Goal: Obtain resource: Download file/media

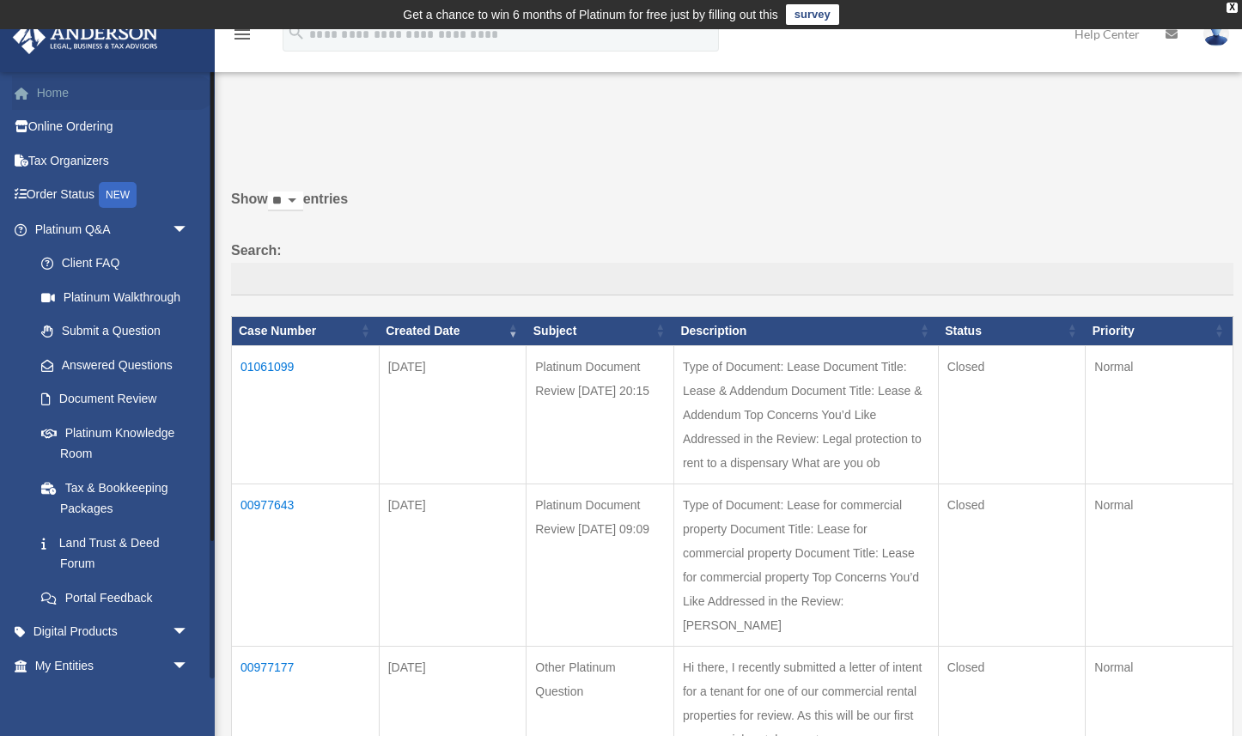
click at [47, 94] on link "Home" at bounding box center [113, 93] width 203 height 34
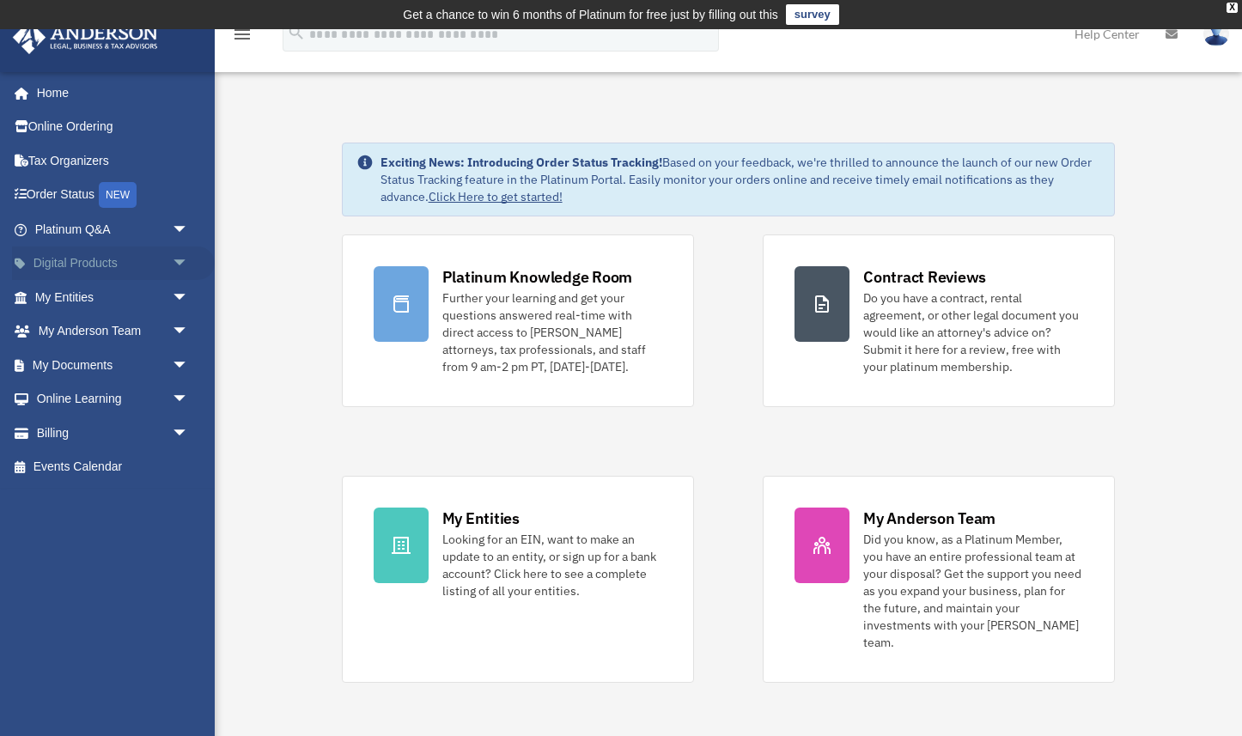
click at [174, 265] on span "arrow_drop_down" at bounding box center [189, 263] width 34 height 35
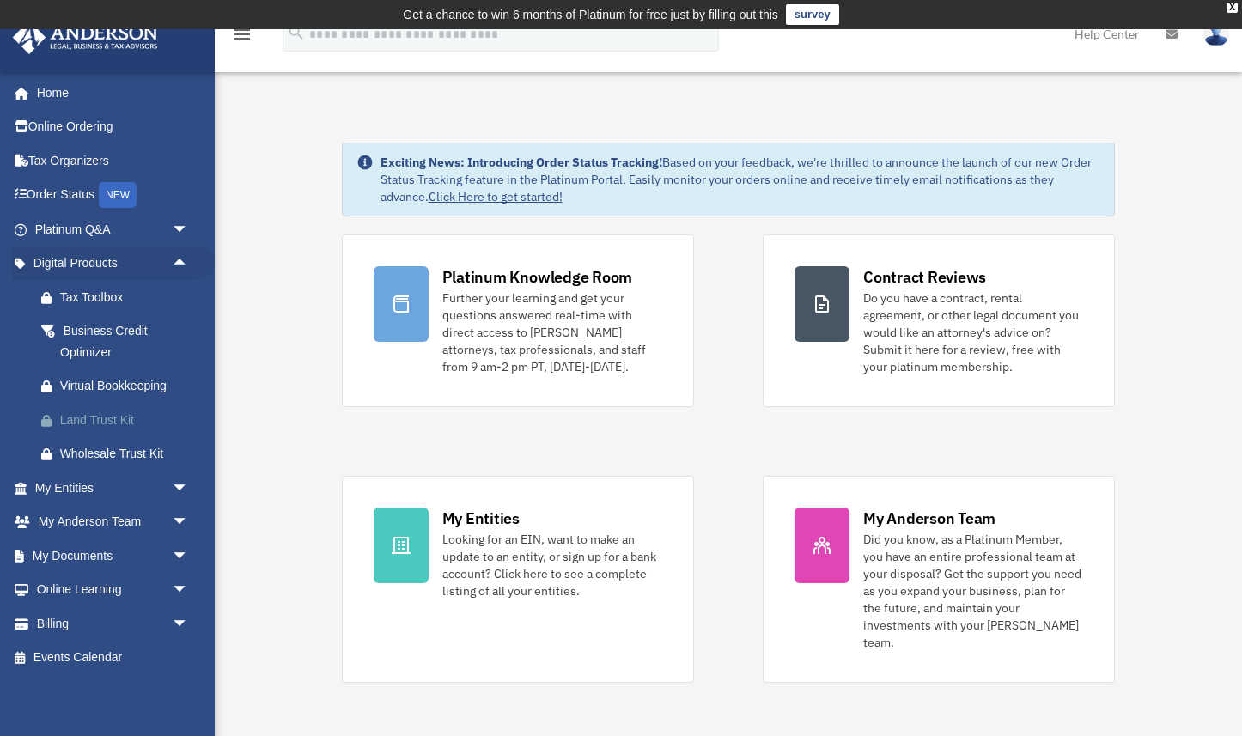
click at [131, 428] on div "Land Trust Kit" at bounding box center [126, 420] width 133 height 21
click at [176, 557] on span "arrow_drop_down" at bounding box center [189, 555] width 34 height 35
click at [69, 588] on link "Box" at bounding box center [119, 590] width 191 height 34
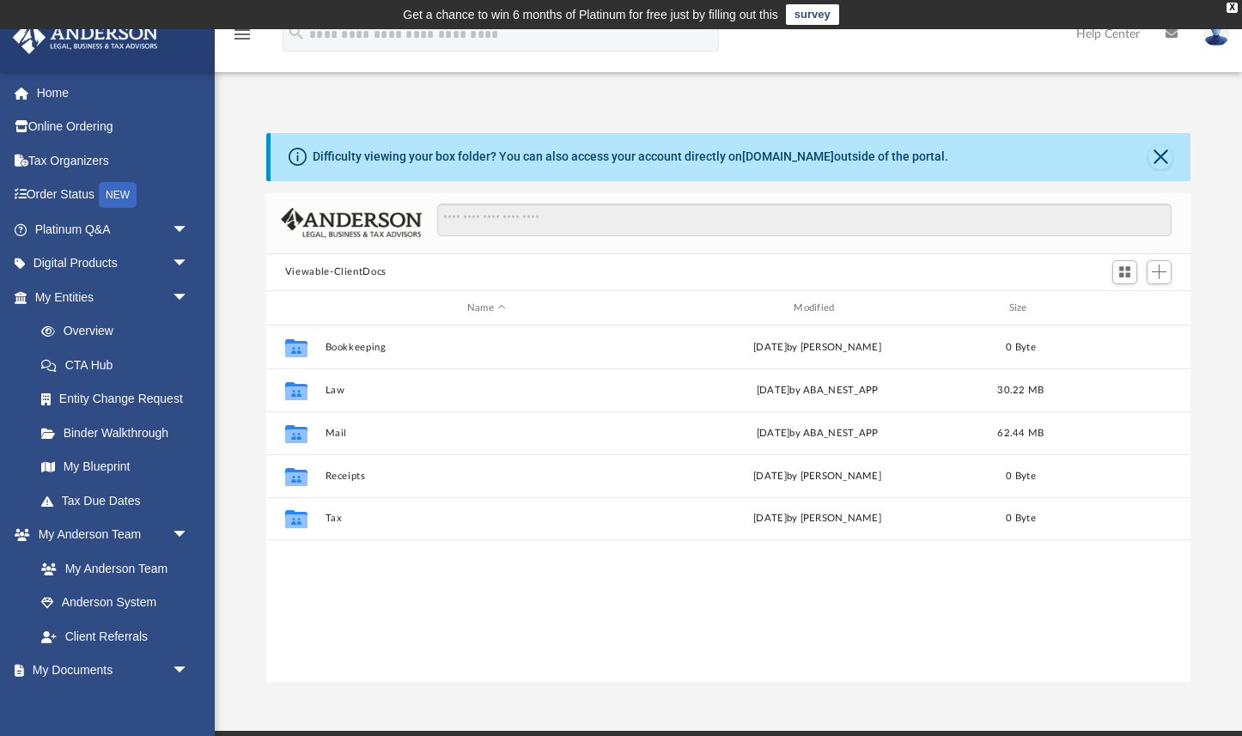
scroll to position [390, 924]
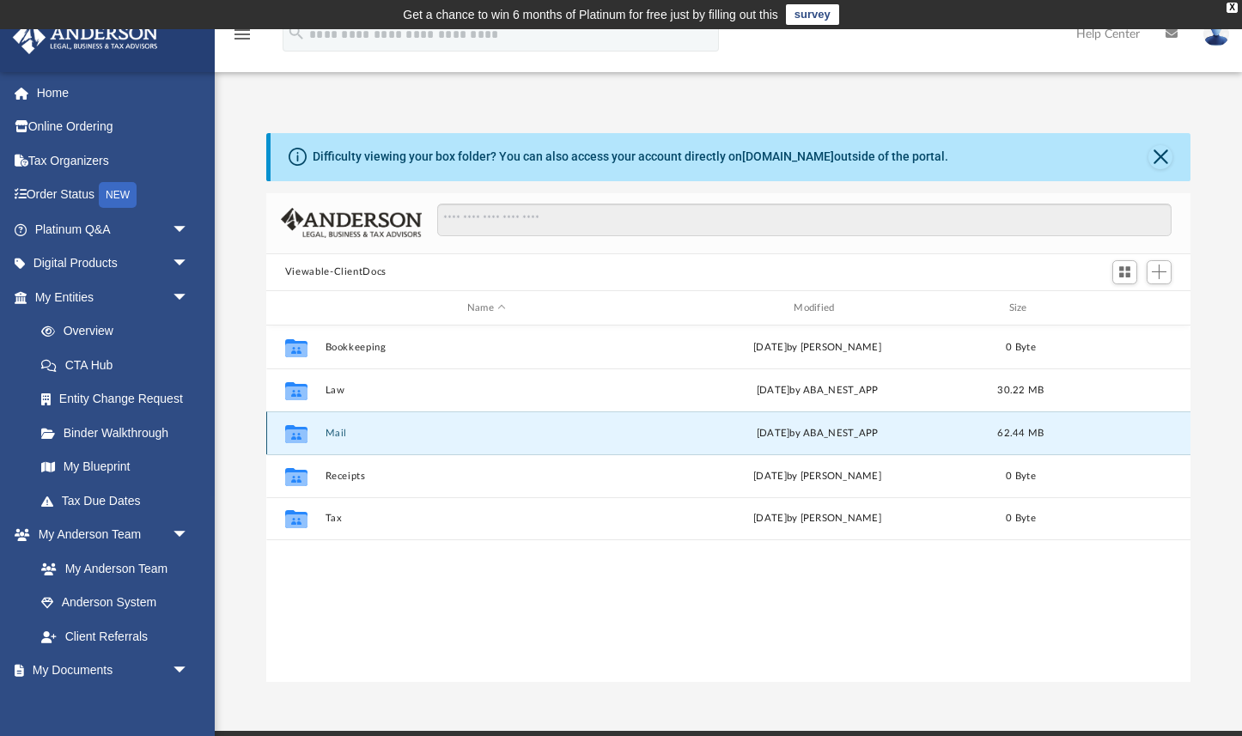
click at [340, 431] on button "Mail" at bounding box center [486, 433] width 323 height 11
click at [343, 434] on button "Mail" at bounding box center [486, 433] width 323 height 11
click at [1157, 159] on button "Close" at bounding box center [1160, 157] width 24 height 24
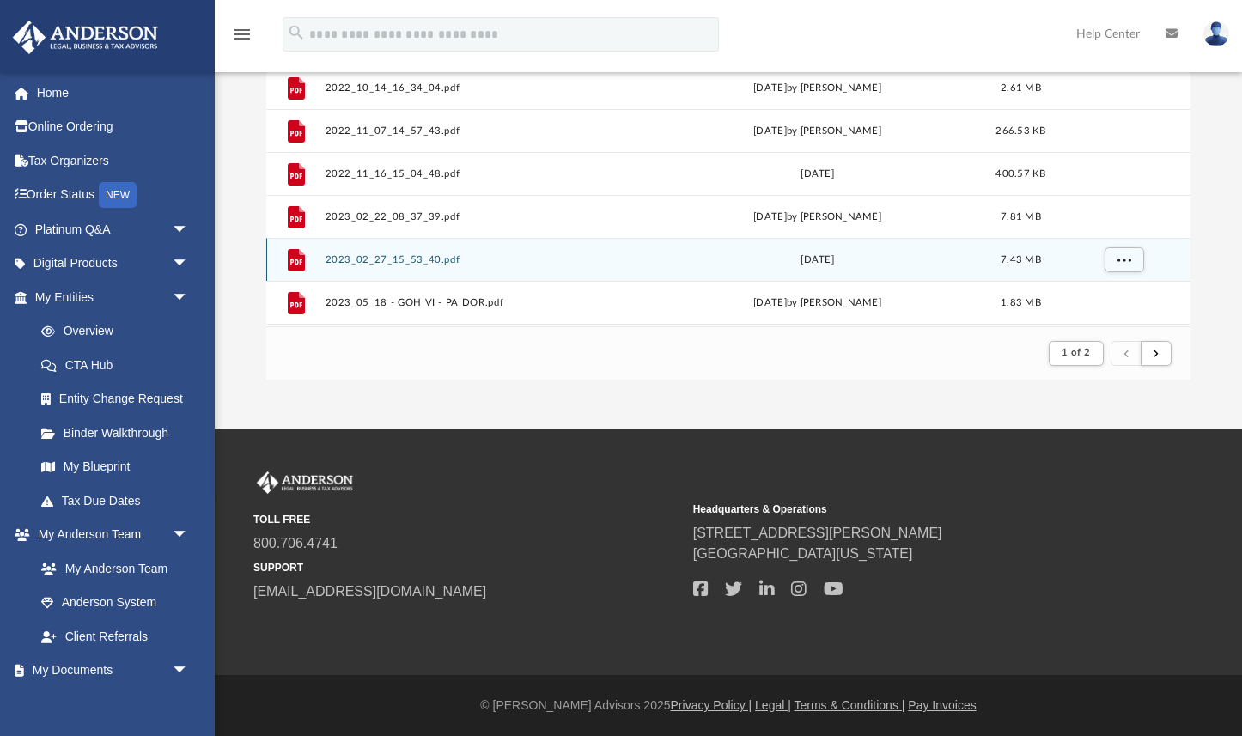
scroll to position [0, 0]
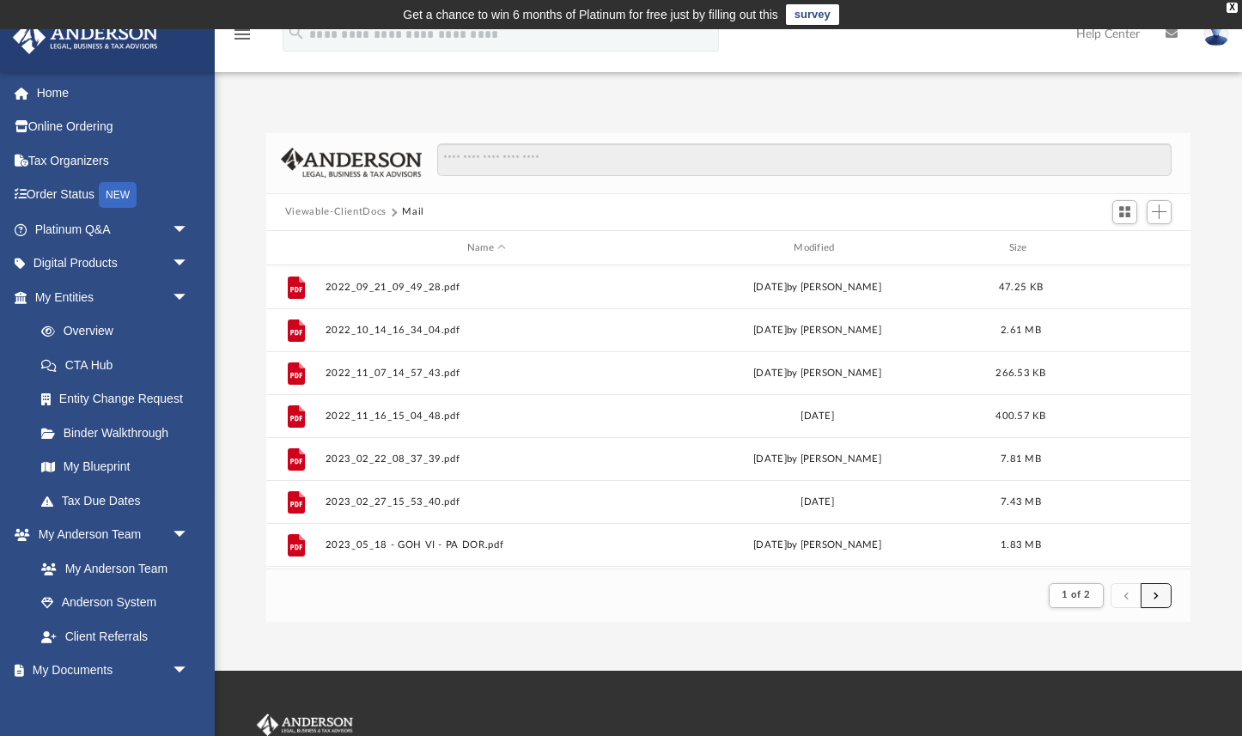
click at [1147, 596] on button "submit" at bounding box center [1155, 595] width 31 height 25
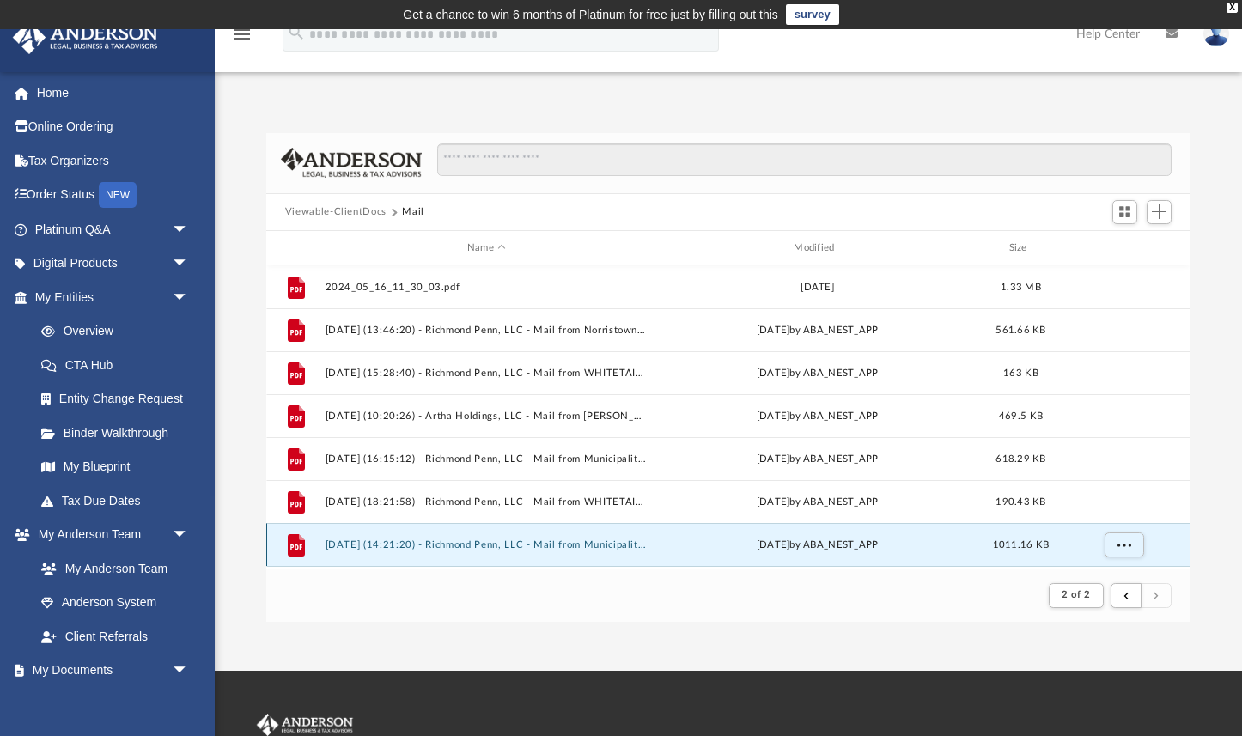
click at [629, 548] on button "[DATE] (14:21:20) - Richmond Penn, LLC - Mail from Municipality of [GEOGRAPHIC_…" at bounding box center [486, 544] width 323 height 11
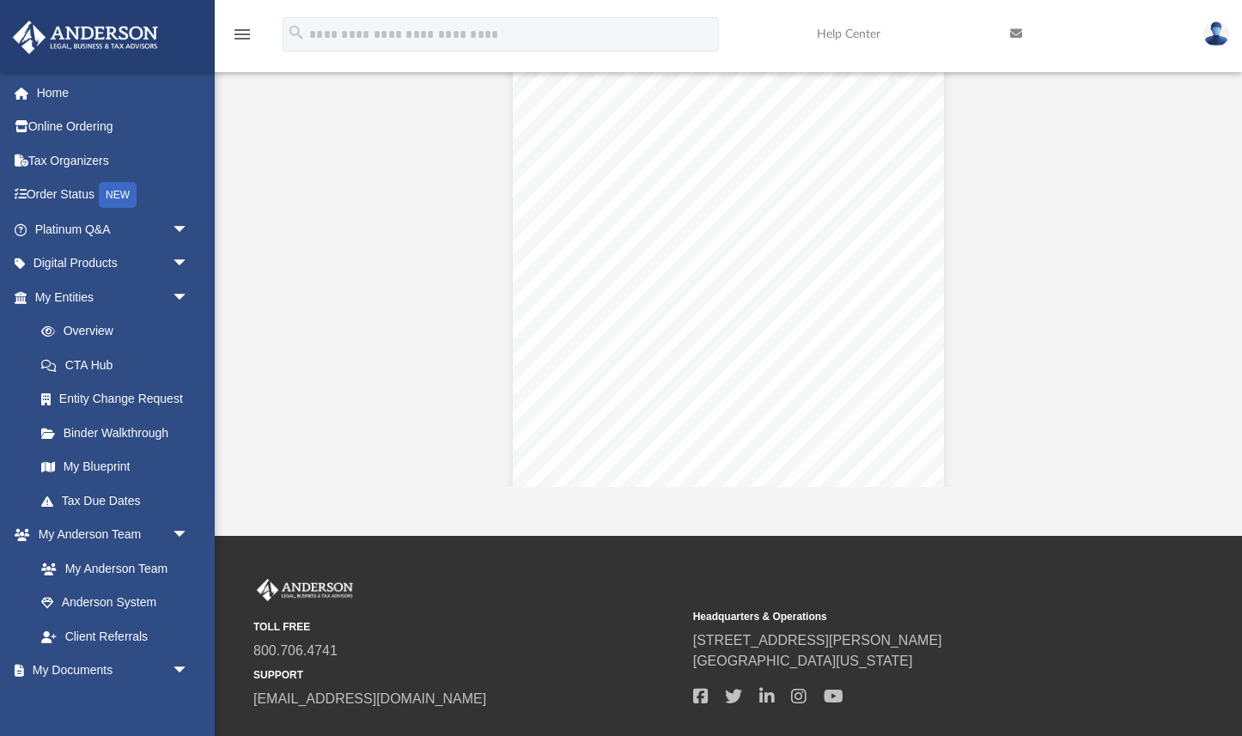
scroll to position [138, 0]
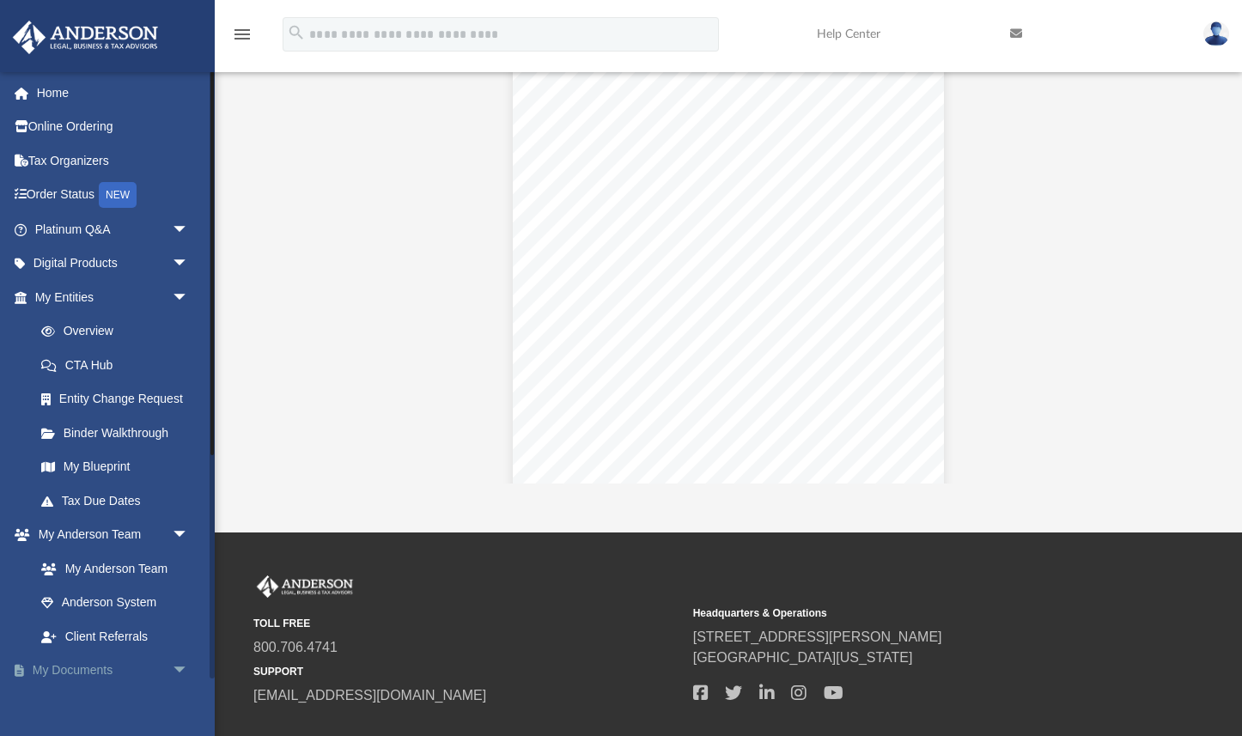
click at [176, 671] on span "arrow_drop_down" at bounding box center [189, 670] width 34 height 35
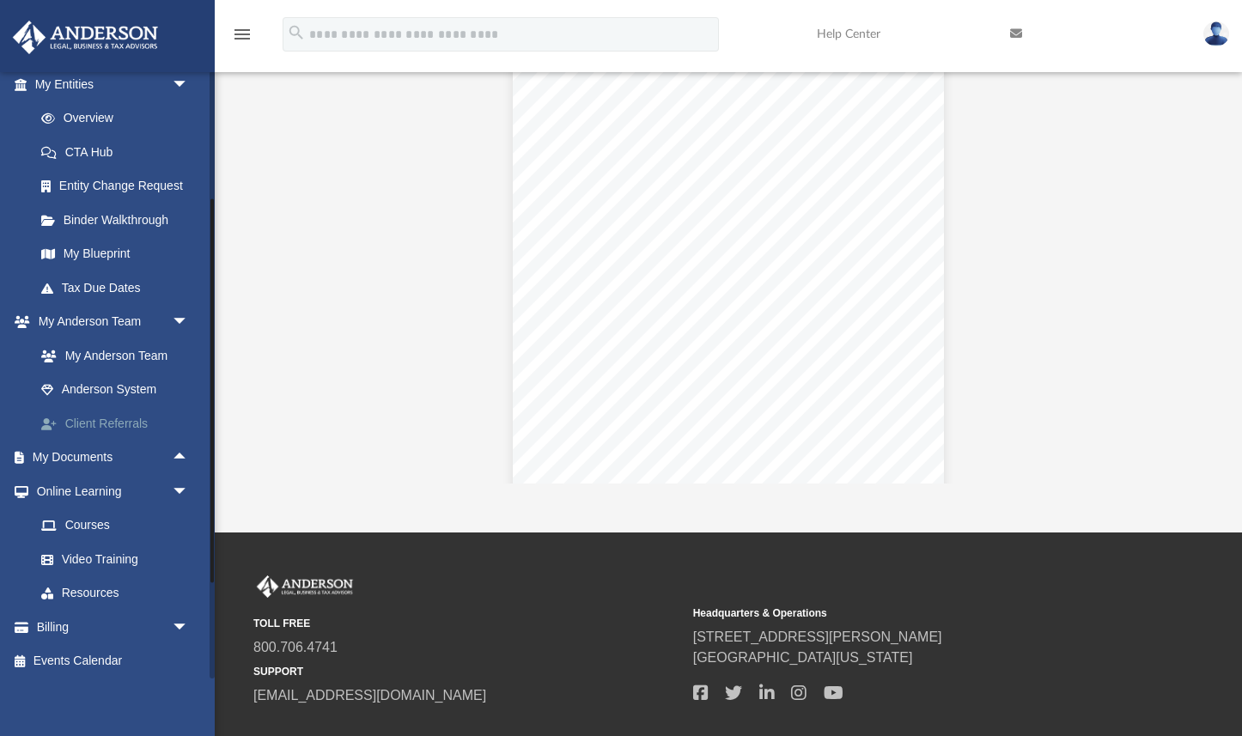
scroll to position [216, 0]
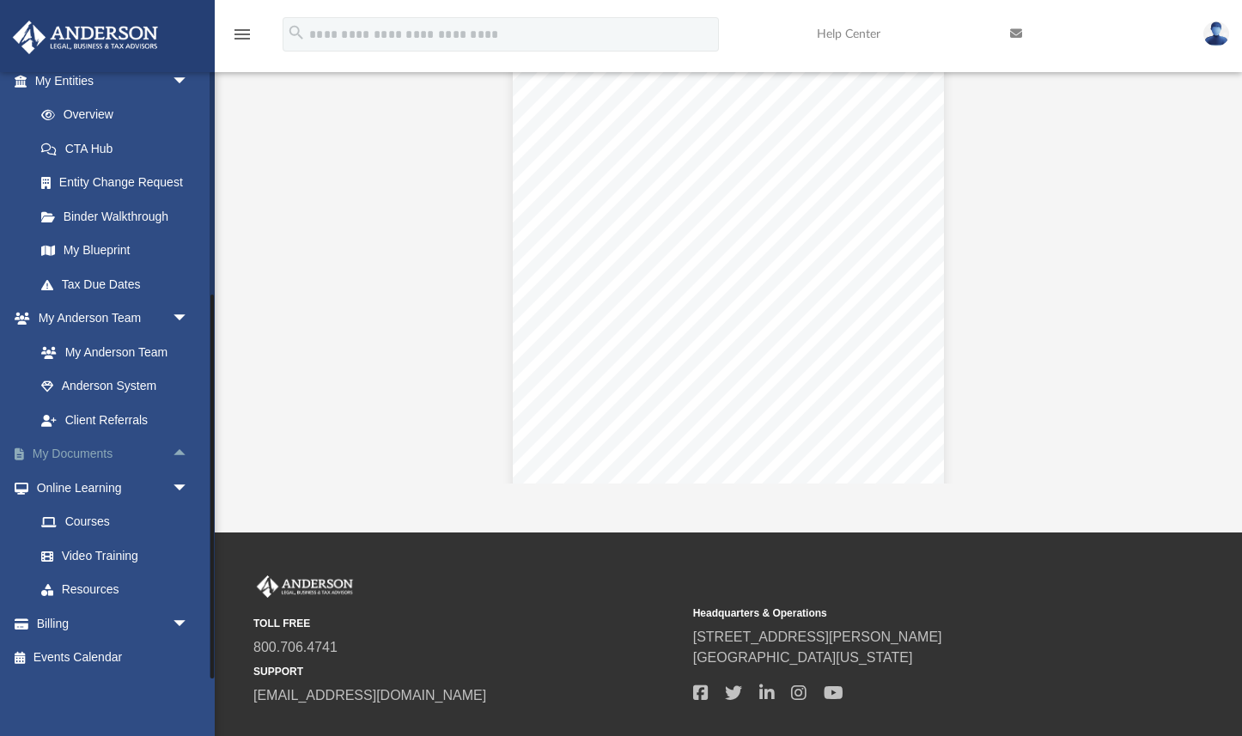
click at [77, 450] on link "My Documents arrow_drop_up" at bounding box center [113, 454] width 203 height 34
click at [179, 454] on span "arrow_drop_up" at bounding box center [189, 454] width 34 height 35
click at [66, 484] on link "Box" at bounding box center [119, 488] width 191 height 34
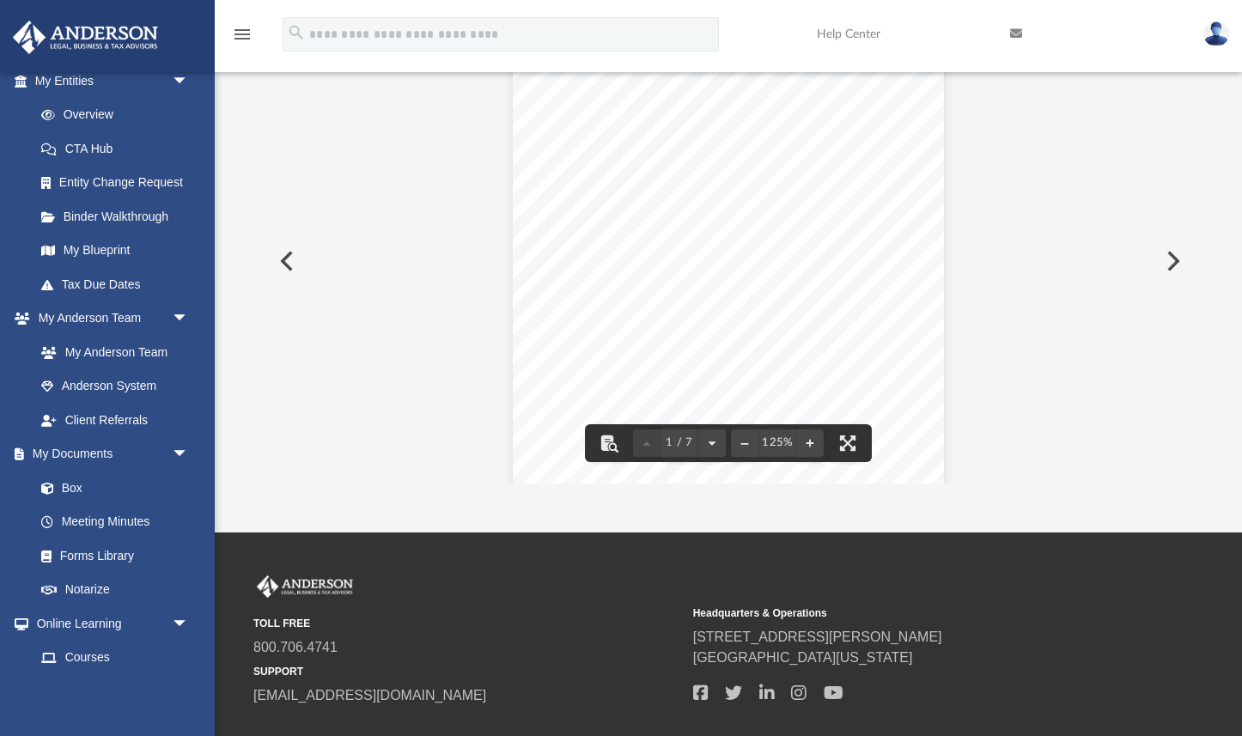
click at [1169, 263] on button "Preview" at bounding box center [1171, 261] width 38 height 48
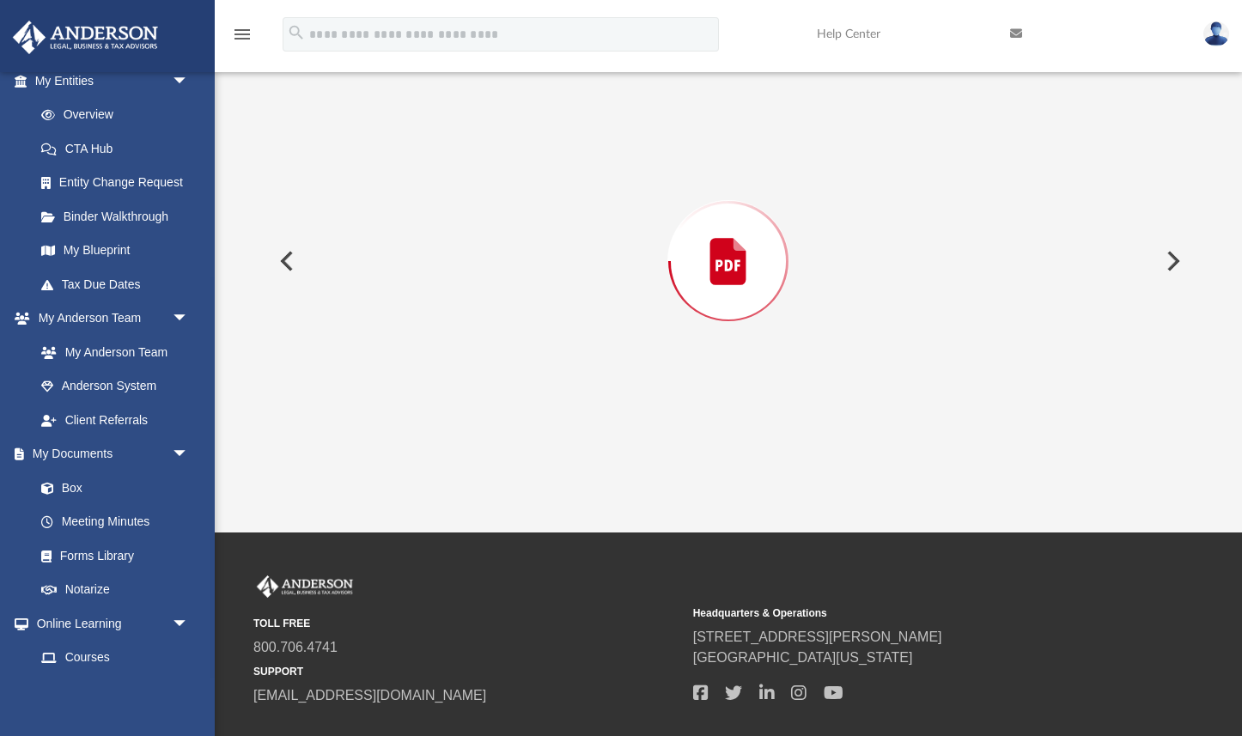
scroll to position [132, 0]
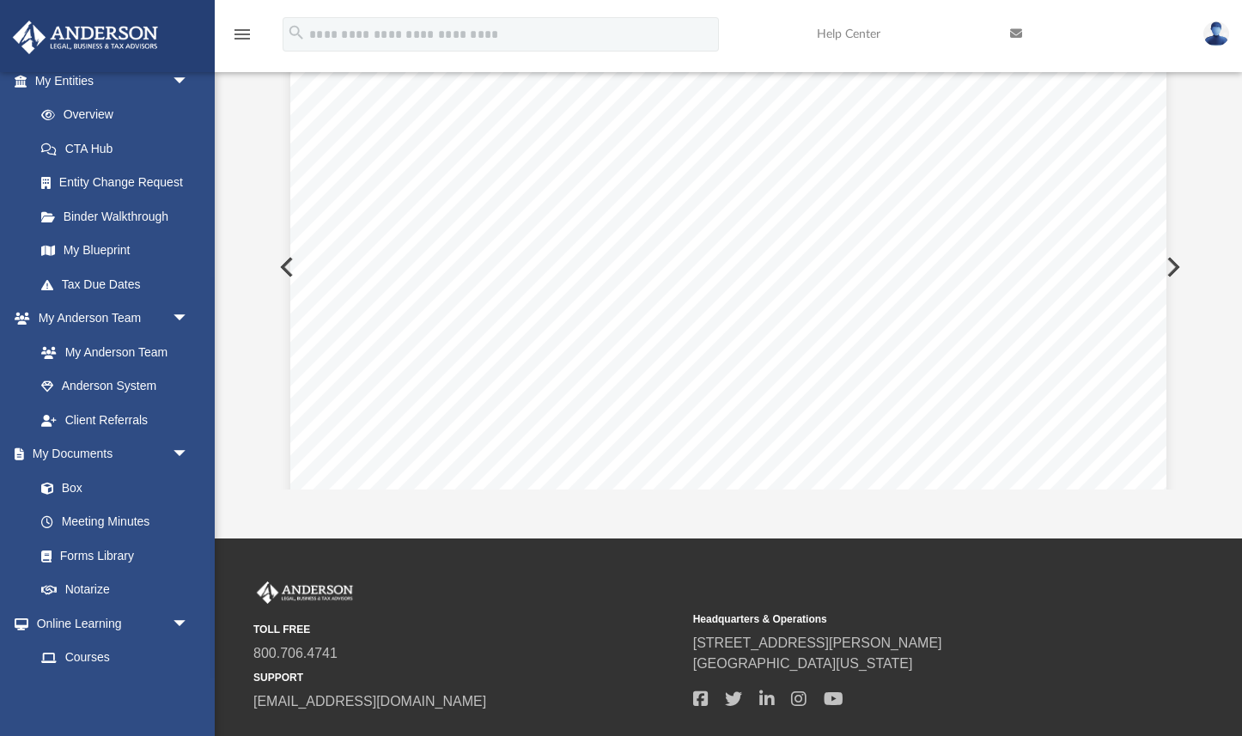
click at [1169, 263] on button "Preview" at bounding box center [1171, 267] width 38 height 48
click at [1169, 262] on button "Preview" at bounding box center [1171, 267] width 38 height 48
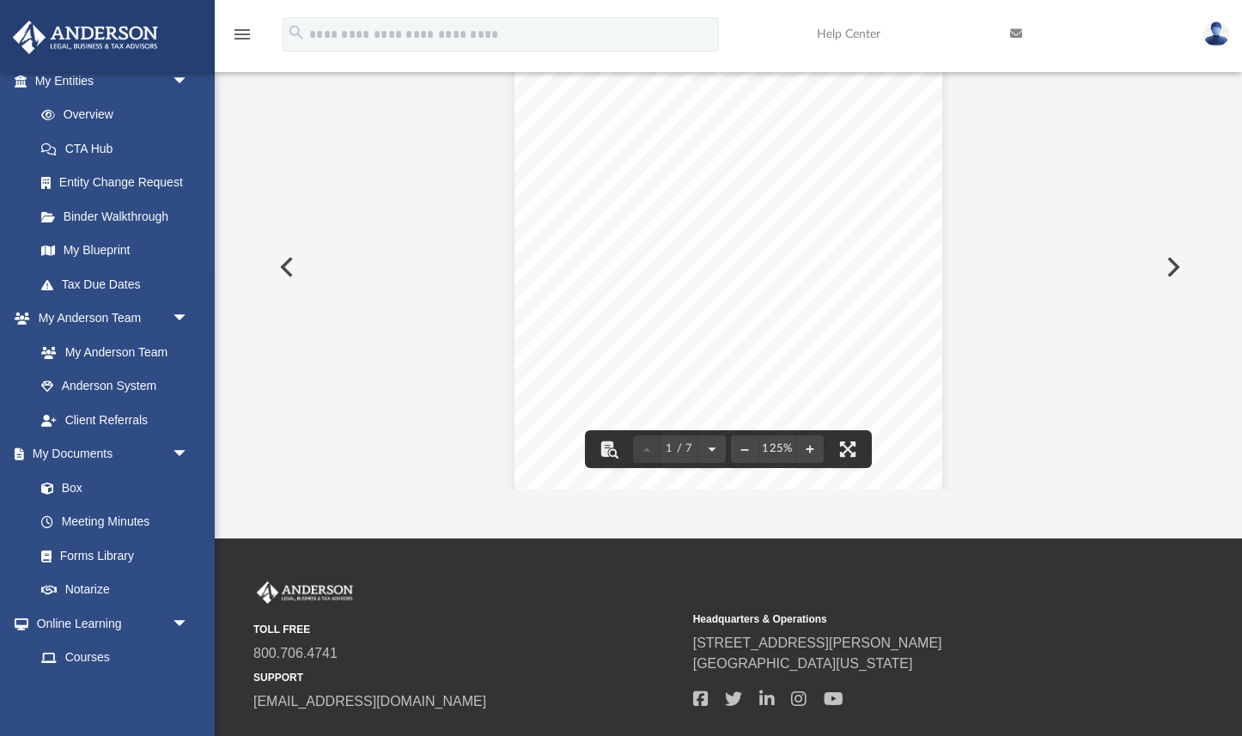
click at [1179, 269] on button "Preview" at bounding box center [1171, 267] width 38 height 48
click at [1177, 267] on button "Preview" at bounding box center [1171, 267] width 38 height 48
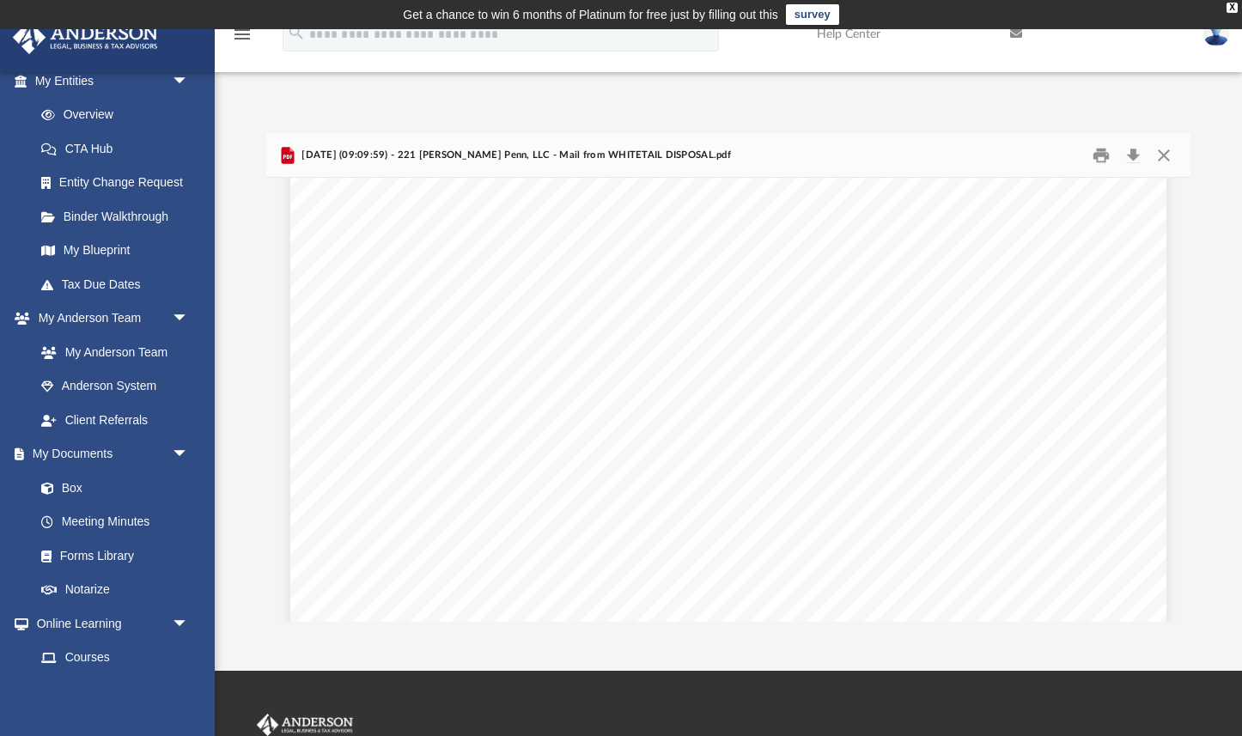
scroll to position [168, 0]
click at [1172, 402] on button "Preview" at bounding box center [1171, 399] width 38 height 48
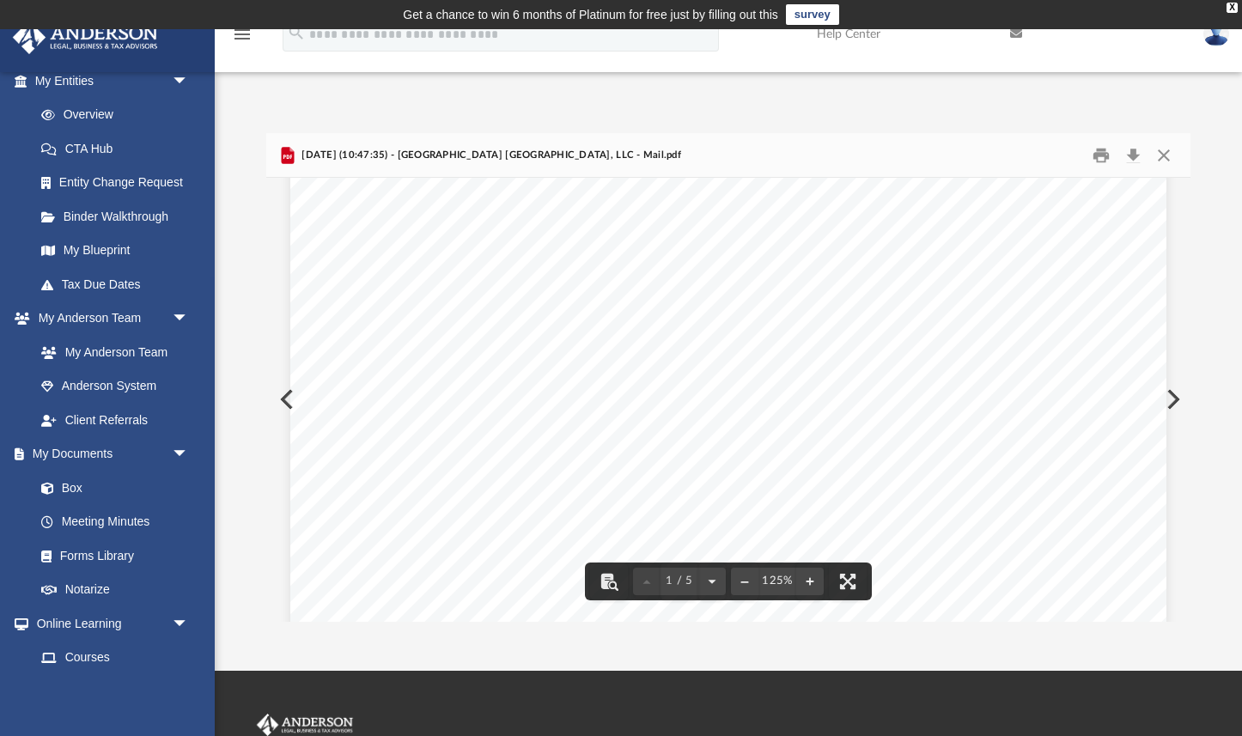
click at [638, 389] on div "Page 1" at bounding box center [727, 214] width 875 height 1126
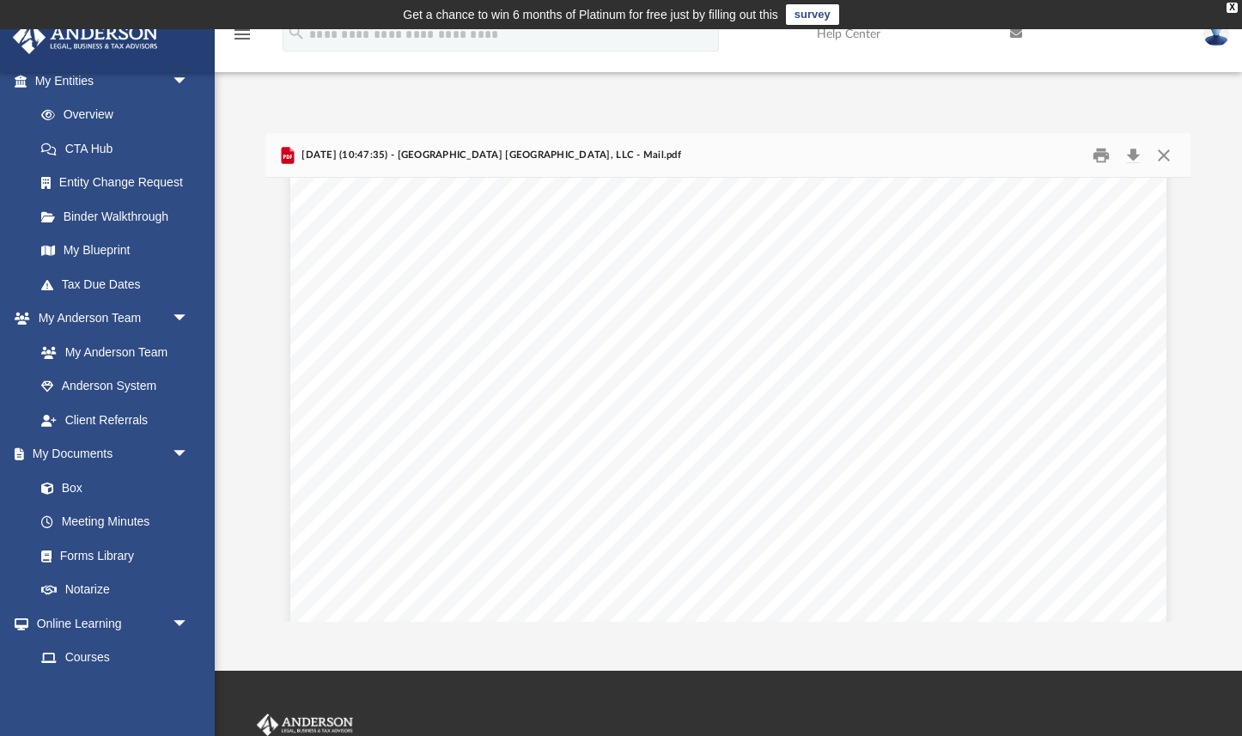
scroll to position [342, 0]
click at [1129, 161] on button "Download" at bounding box center [1132, 155] width 31 height 27
